Goal: Obtain resource: Download file/media

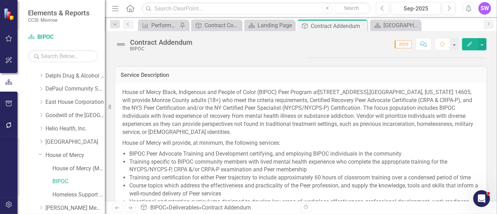
scroll to position [272, 0]
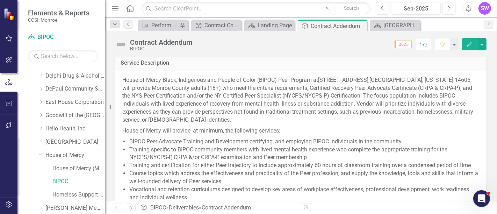
click at [299, 88] on p "House of Mercy Black, Indigenous and People of Color (BIPOC) Peer Program at 28…" at bounding box center [300, 100] width 357 height 49
drag, startPoint x: 129, startPoint y: 87, endPoint x: 125, endPoint y: 85, distance: 4.8
click at [130, 86] on p "House of Mercy Black, Indigenous and People of Color (BIPOC) Peer Program at 28…" at bounding box center [300, 100] width 357 height 49
click at [258, 89] on p "House of Mercy Black, Indigenous and People of Color (BIPOC) Peer Program at 28…" at bounding box center [300, 100] width 357 height 49
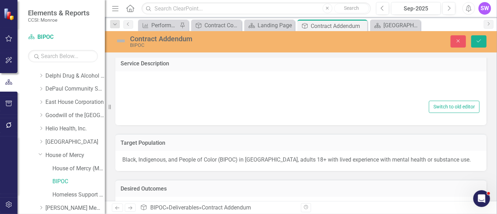
type textarea "<p class="MsoNormal">House of Mercy Black, Indigenous and People of Color (BIPO…"
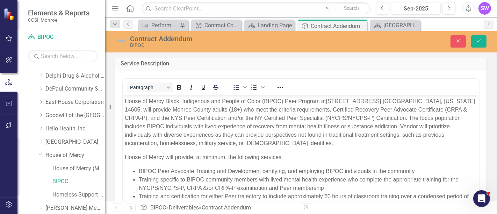
scroll to position [0, 0]
click at [263, 101] on p "House of Mercy Black, Indigenous and People of Color (BIPOC) Peer Program at 28…" at bounding box center [300, 122] width 352 height 50
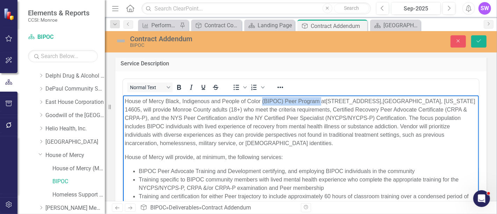
drag, startPoint x: 262, startPoint y: 102, endPoint x: 318, endPoint y: 101, distance: 55.9
click at [321, 100] on p "House of Mercy Black, Indigenous and People of Color (BIPOC) Peer Program at 28…" at bounding box center [300, 122] width 352 height 50
copy p "(BIPOC) Peer Program"
drag, startPoint x: 298, startPoint y: 124, endPoint x: 293, endPoint y: 125, distance: 5.3
click at [298, 124] on p "House of Mercy Black, Indigenous and People of Color (BIPOC) Peer Program at 28…" at bounding box center [300, 122] width 352 height 50
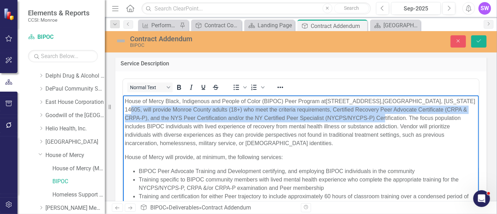
drag, startPoint x: 125, startPoint y: 110, endPoint x: 380, endPoint y: 120, distance: 255.4
click at [380, 115] on p "House of Mercy Black, Indigenous and People of Color (BIPOC) Peer Program at 28…" at bounding box center [300, 122] width 352 height 50
copy p "provide Monroe County adults (18+) who meet the criteria requirements, Certifie…"
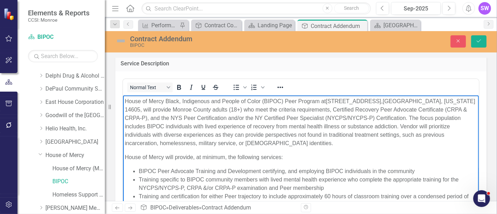
drag, startPoint x: 398, startPoint y: 150, endPoint x: 393, endPoint y: 149, distance: 5.0
click at [397, 149] on body "House of Mercy Black, Indigenous and People of Color (BIPOC) Peer Program at 28…" at bounding box center [301, 213] width 356 height 236
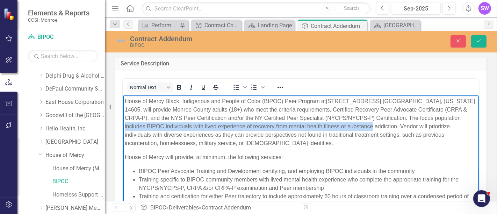
drag, startPoint x: 125, startPoint y: 128, endPoint x: 374, endPoint y: 124, distance: 248.9
click at [374, 124] on p "House of Mercy Black, Indigenous and People of Color (BIPOC) Peer Program at 28…" at bounding box center [300, 122] width 352 height 50
copy p "BIPOC individuals with lived experience of recovery from mental health illness …"
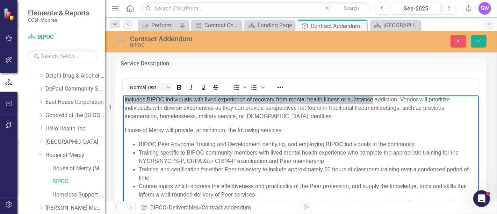
scroll to position [39, 0]
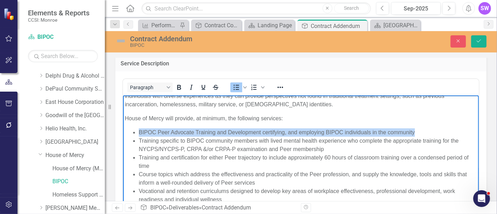
drag, startPoint x: 138, startPoint y: 131, endPoint x: 419, endPoint y: 131, distance: 281.4
click at [419, 131] on ul "BIPOC Peer Advocate Training and Development certifying, and employing BIPOC in…" at bounding box center [300, 178] width 352 height 101
copy li "BIPOC Peer Advocate Training and Development certifying, and employing BIPOC in…"
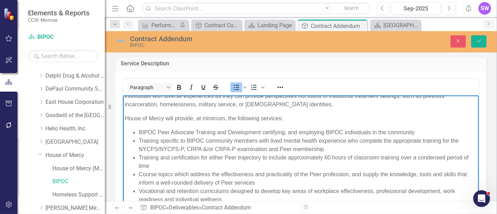
click at [209, 163] on li "Training and certification for either Peer trajectory to include approximately …" at bounding box center [307, 161] width 338 height 17
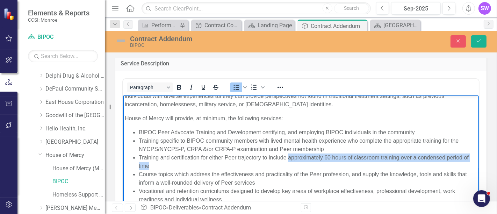
drag, startPoint x: 288, startPoint y: 159, endPoint x: 466, endPoint y: 165, distance: 178.4
click at [471, 165] on html "House of Mercy Black, Indigenous and People of Color (BIPOC) Peer Program at 28…" at bounding box center [301, 175] width 356 height 236
copy li "approximately 60 hours of classroom training over a condensed period of time"
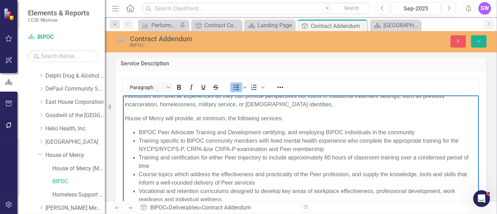
click at [301, 175] on li "Course topics which address the effectiveness and practicality of the Peer prof…" at bounding box center [307, 178] width 338 height 17
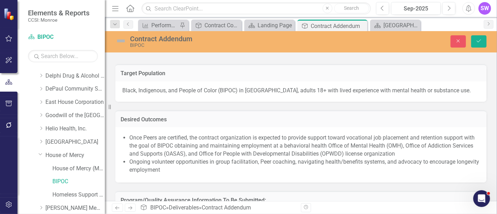
scroll to position [466, 0]
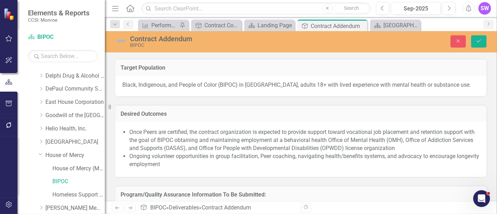
click at [214, 139] on li "Once Peers are certified, the contract organization is expected to provide supp…" at bounding box center [304, 140] width 350 height 24
click at [250, 143] on li "Once Peers are certified, the contract organization is expected to provide supp…" at bounding box center [304, 140] width 350 height 24
click at [357, 141] on li "Once Peers are certified, the contract organization is expected to provide supp…" at bounding box center [304, 140] width 350 height 24
click at [299, 139] on li "Once Peers are certified, the contract organization is expected to provide supp…" at bounding box center [304, 140] width 350 height 24
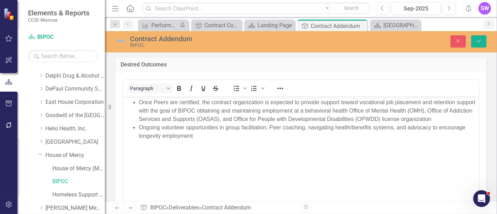
scroll to position [505, 0]
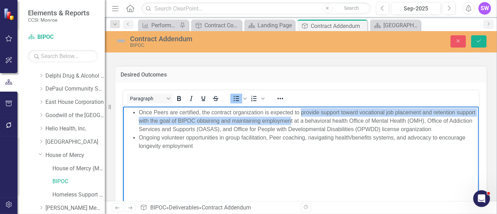
drag, startPoint x: 302, startPoint y: 113, endPoint x: 311, endPoint y: 120, distance: 11.3
click at [311, 120] on li "Once Peers are certified, the contract organization is expected to provide supp…" at bounding box center [307, 120] width 338 height 25
copy li "provide support toward vocational job placement and retention support with the …"
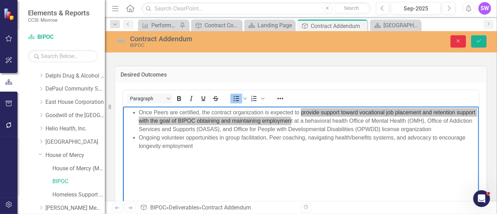
click at [458, 41] on icon "Close" at bounding box center [458, 40] width 6 height 5
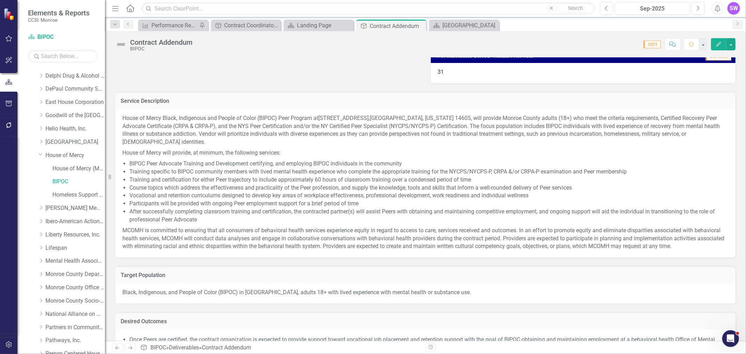
scroll to position [230, 0]
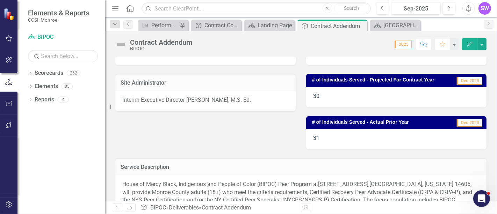
scroll to position [155, 0]
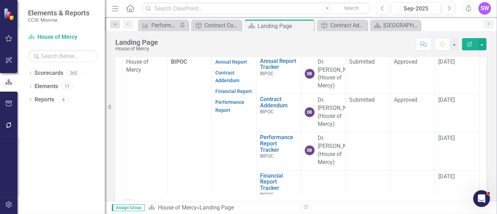
scroll to position [249, 0]
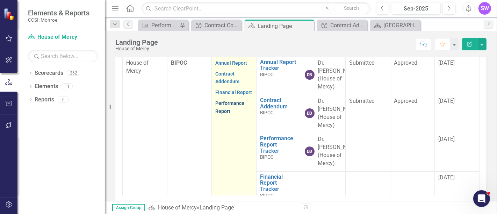
click at [224, 114] on link "Performance Report" at bounding box center [229, 107] width 29 height 14
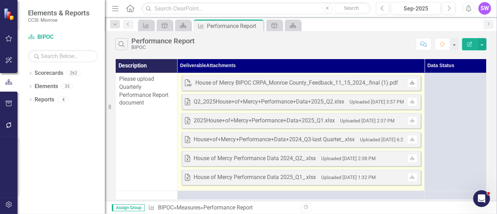
click at [411, 83] on icon "Download" at bounding box center [412, 83] width 5 height 4
click at [411, 139] on icon "Download" at bounding box center [412, 139] width 5 height 4
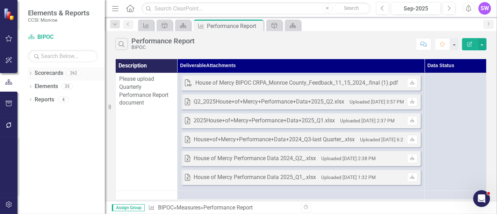
click at [32, 71] on div "Dropdown" at bounding box center [30, 74] width 5 height 6
click at [37, 85] on div "Dropdown" at bounding box center [34, 87] width 7 height 6
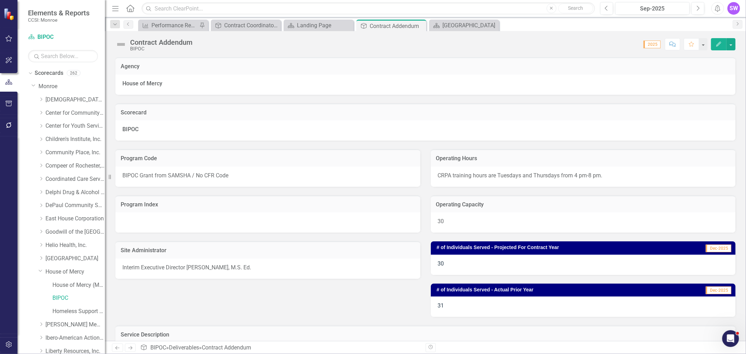
scroll to position [230, 0]
